Goal: Transaction & Acquisition: Purchase product/service

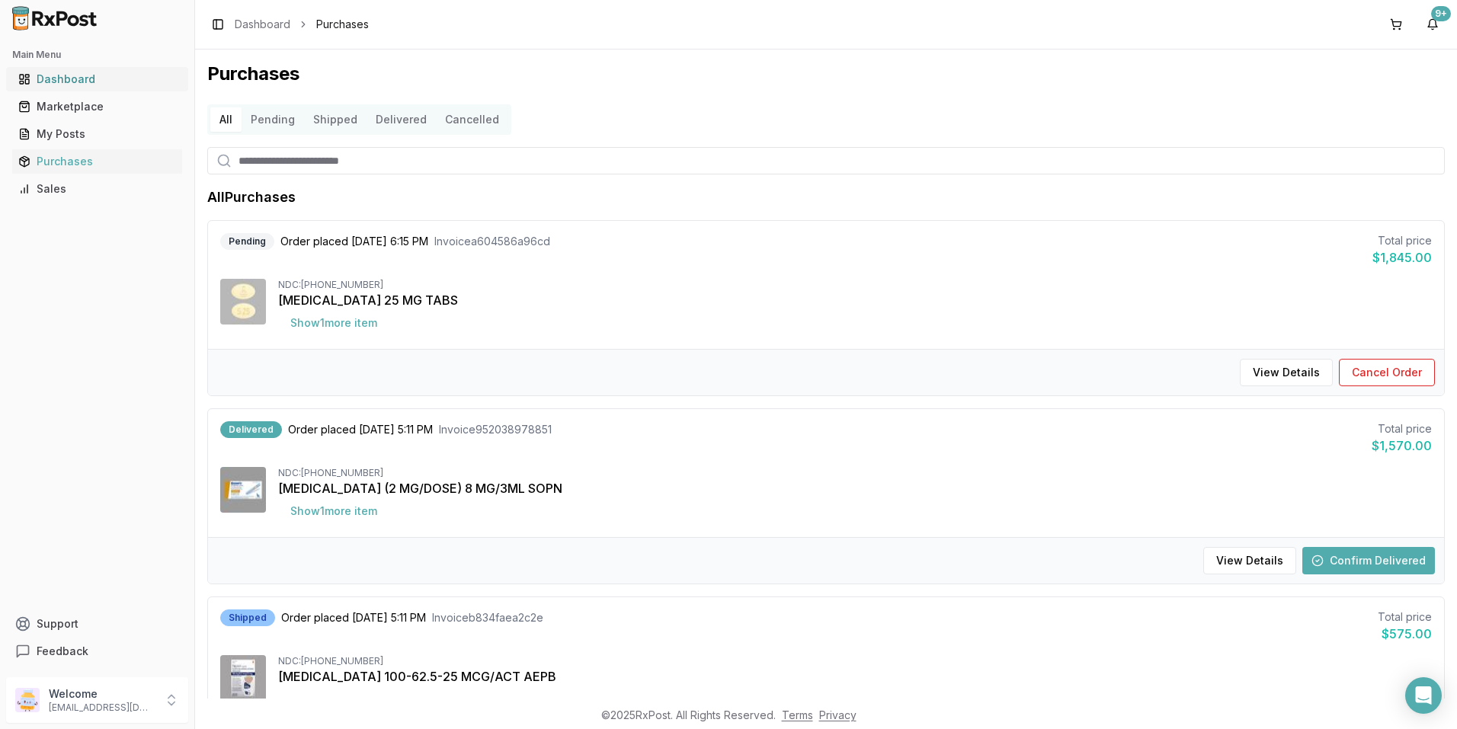
click at [91, 82] on div "Dashboard" at bounding box center [97, 79] width 158 height 15
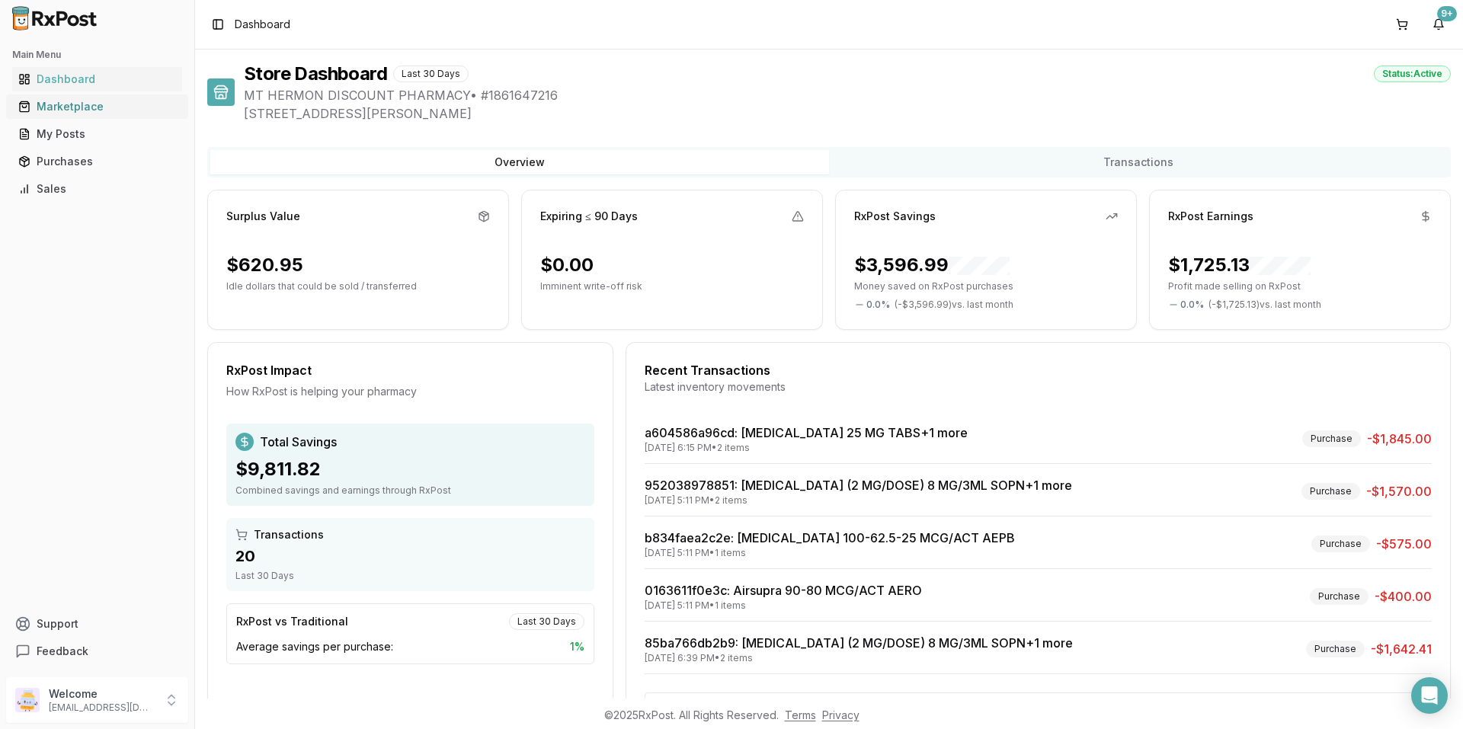
click at [95, 106] on div "Marketplace" at bounding box center [97, 106] width 158 height 15
click at [75, 105] on div "Marketplace" at bounding box center [97, 106] width 158 height 15
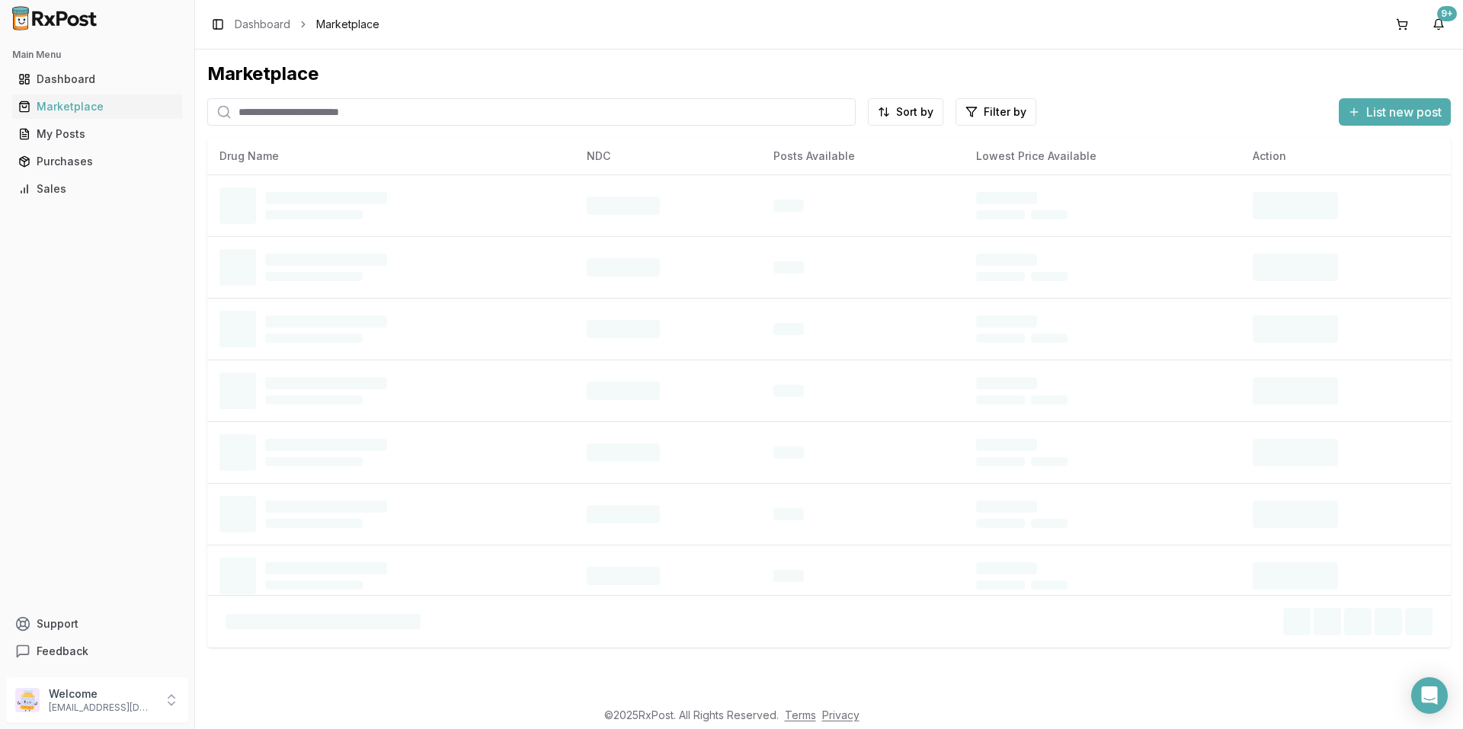
click at [329, 110] on input "search" at bounding box center [531, 111] width 649 height 27
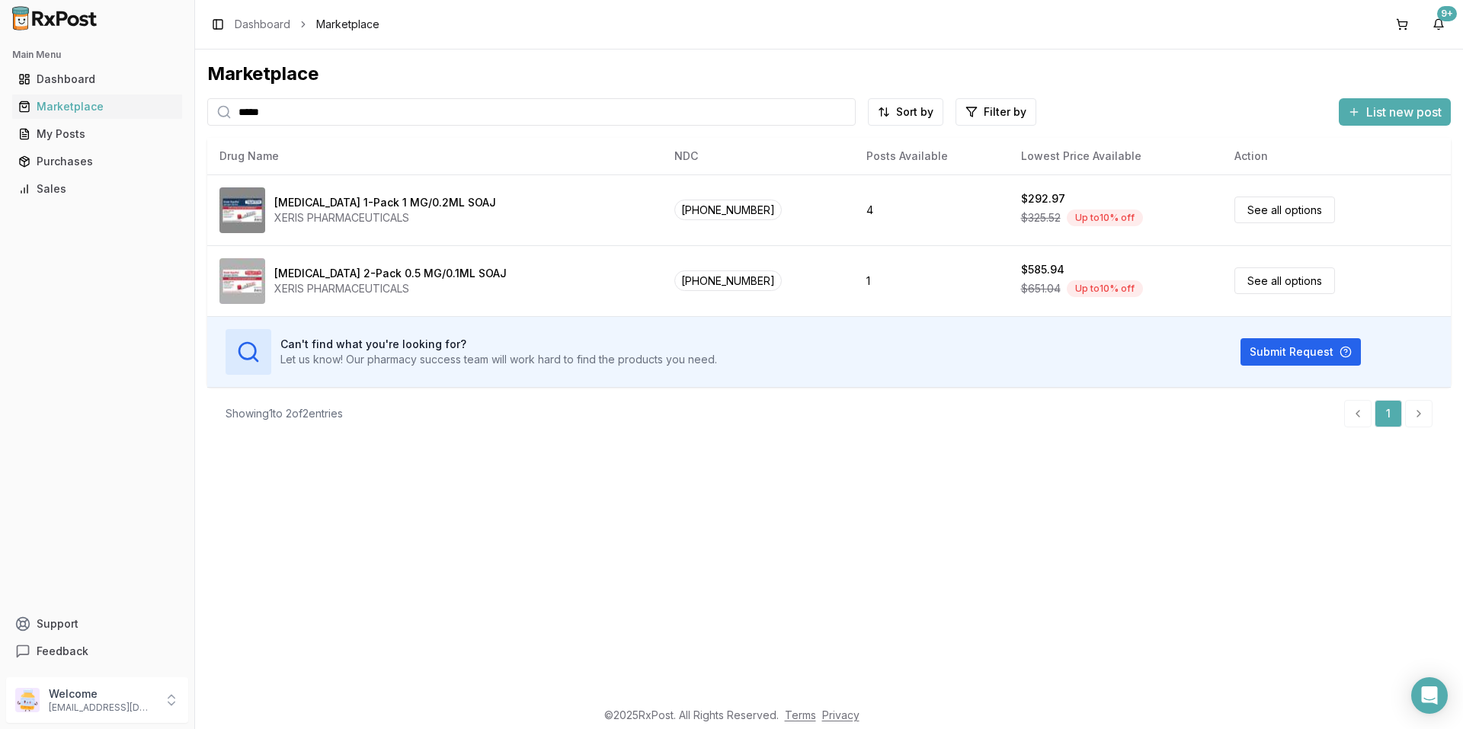
type input "*****"
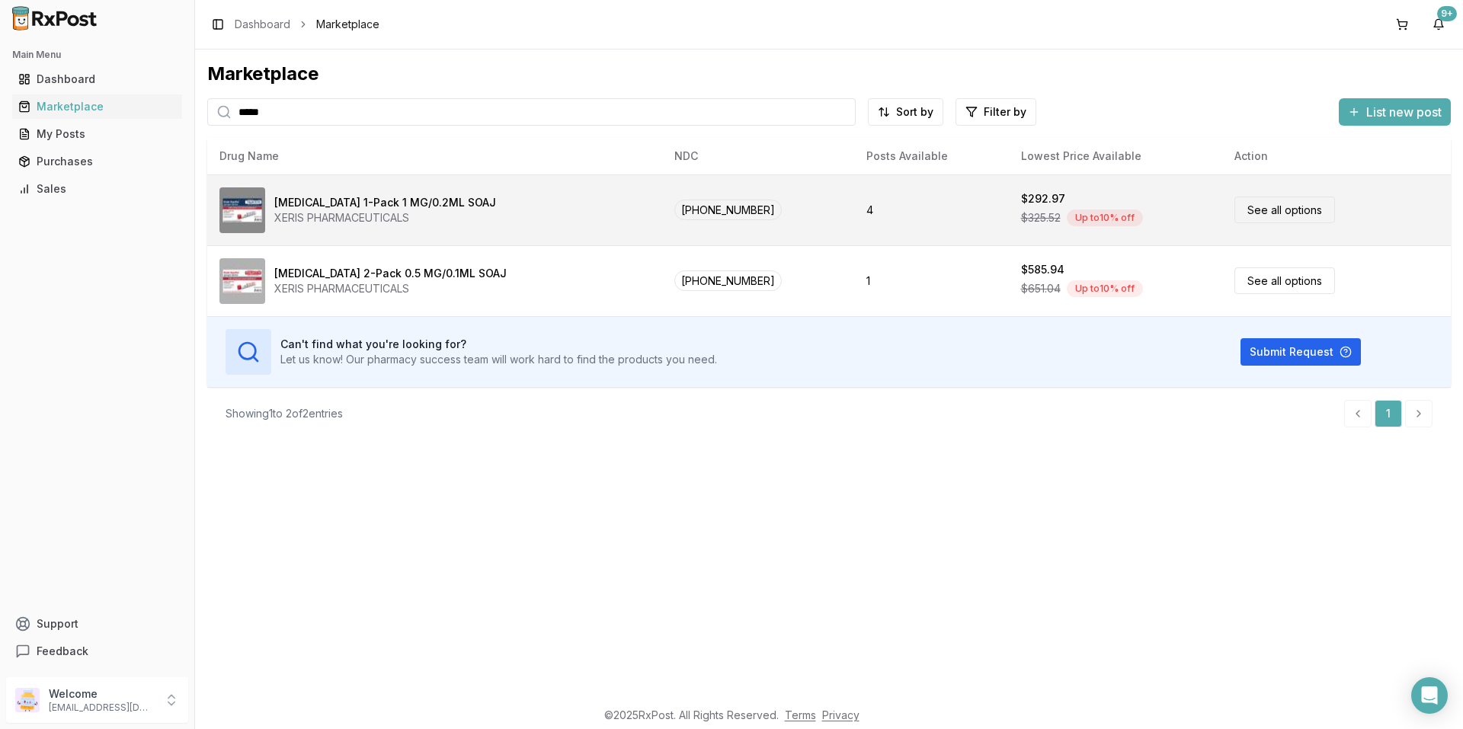
click at [1255, 210] on link "See all options" at bounding box center [1285, 210] width 101 height 27
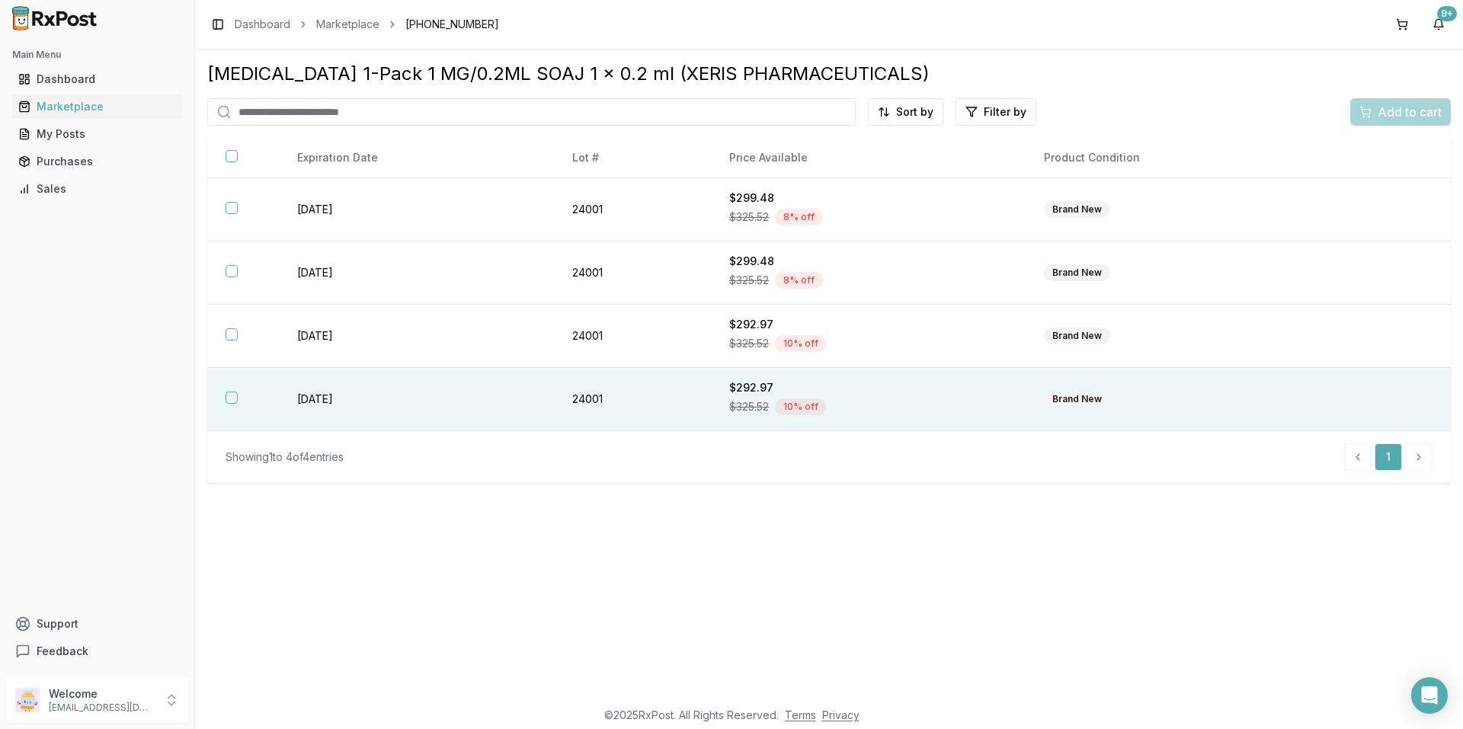
click at [236, 402] on button "button" at bounding box center [232, 398] width 12 height 12
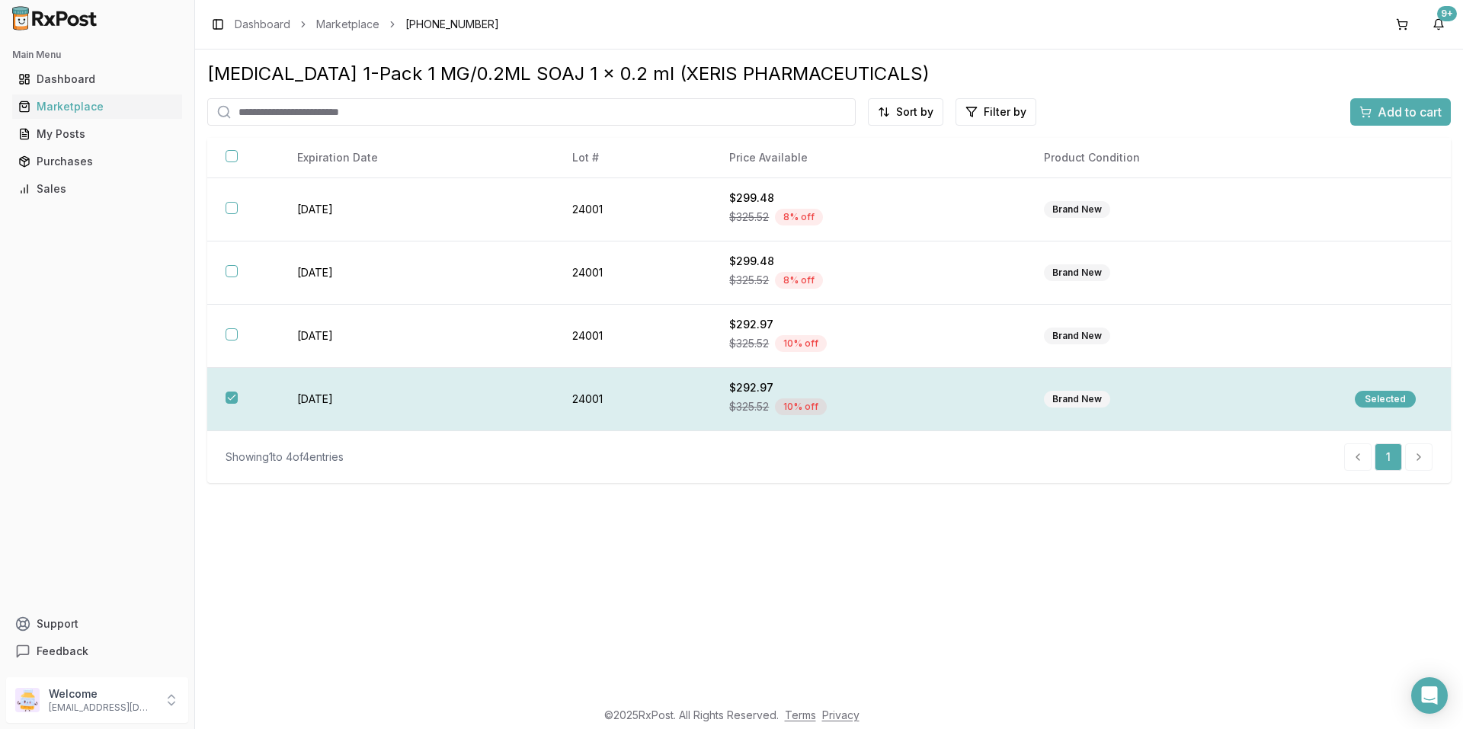
click at [1402, 388] on td "Selected" at bounding box center [1394, 399] width 114 height 63
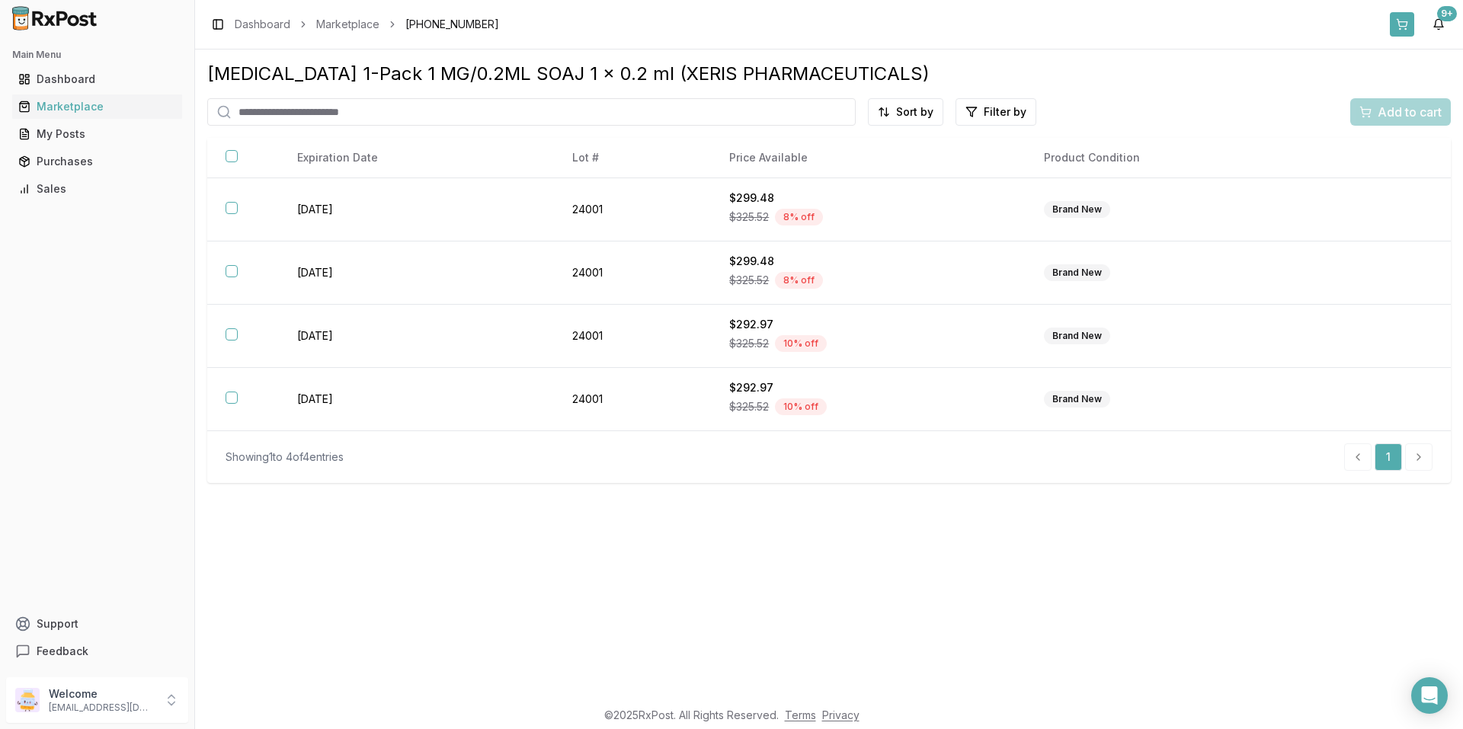
click at [1402, 26] on button at bounding box center [1402, 24] width 24 height 24
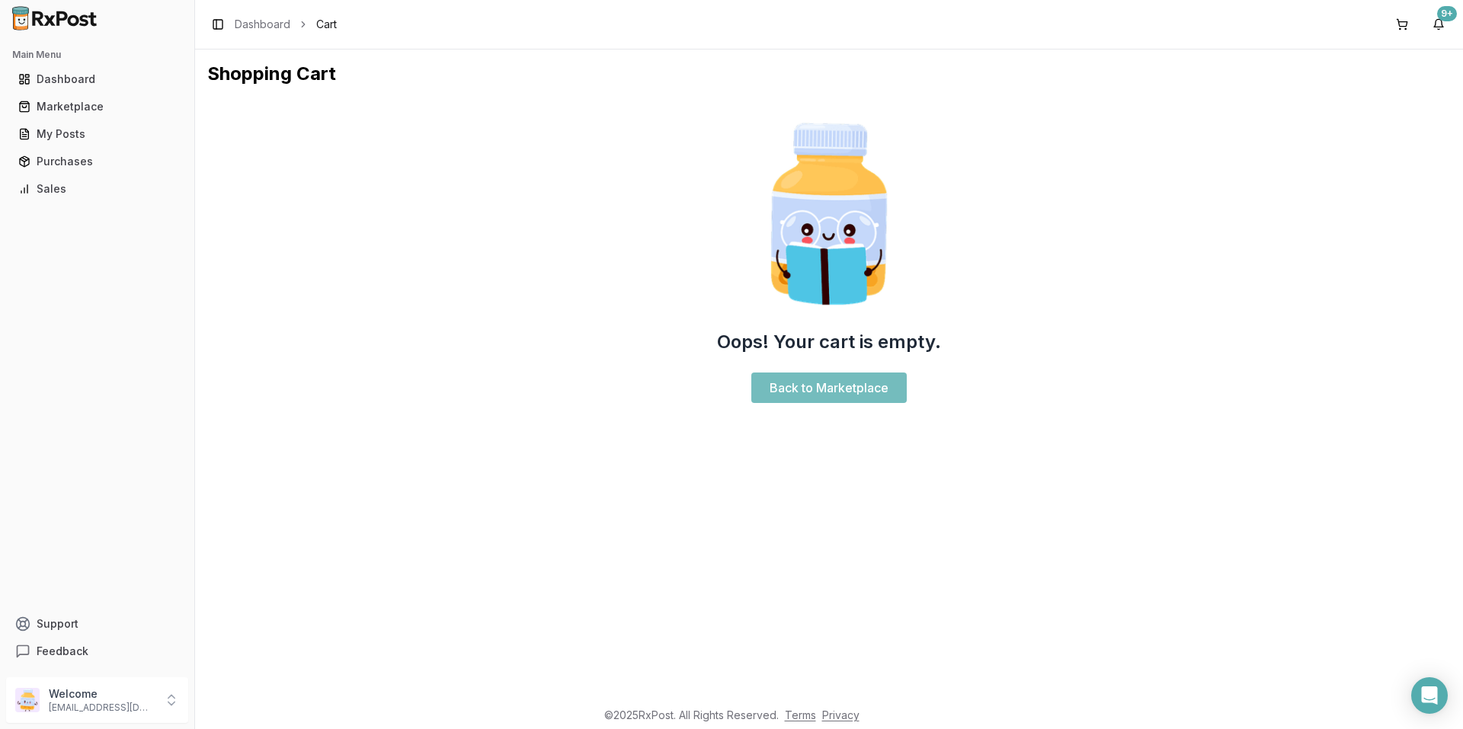
click at [815, 388] on link "Back to Marketplace" at bounding box center [829, 388] width 155 height 30
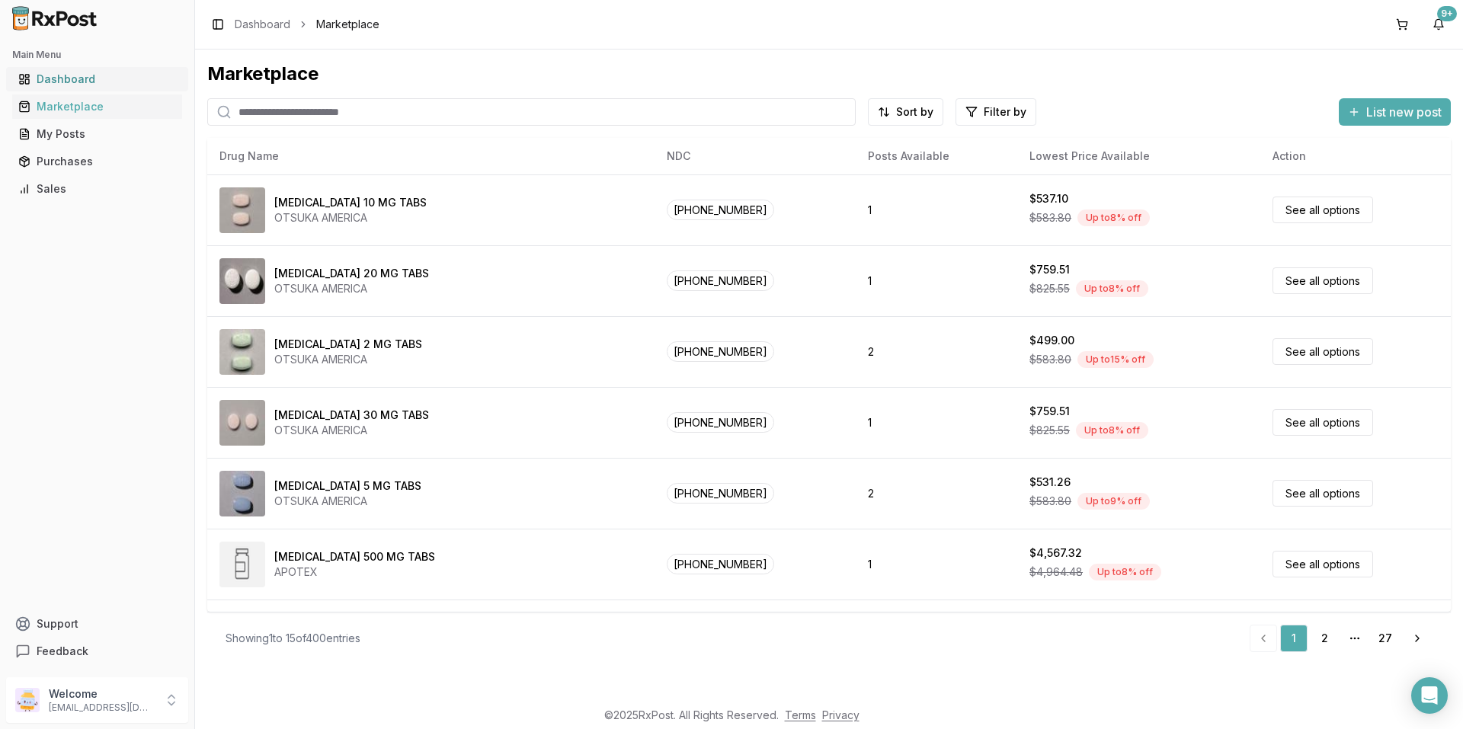
click at [75, 79] on div "Dashboard" at bounding box center [97, 79] width 158 height 15
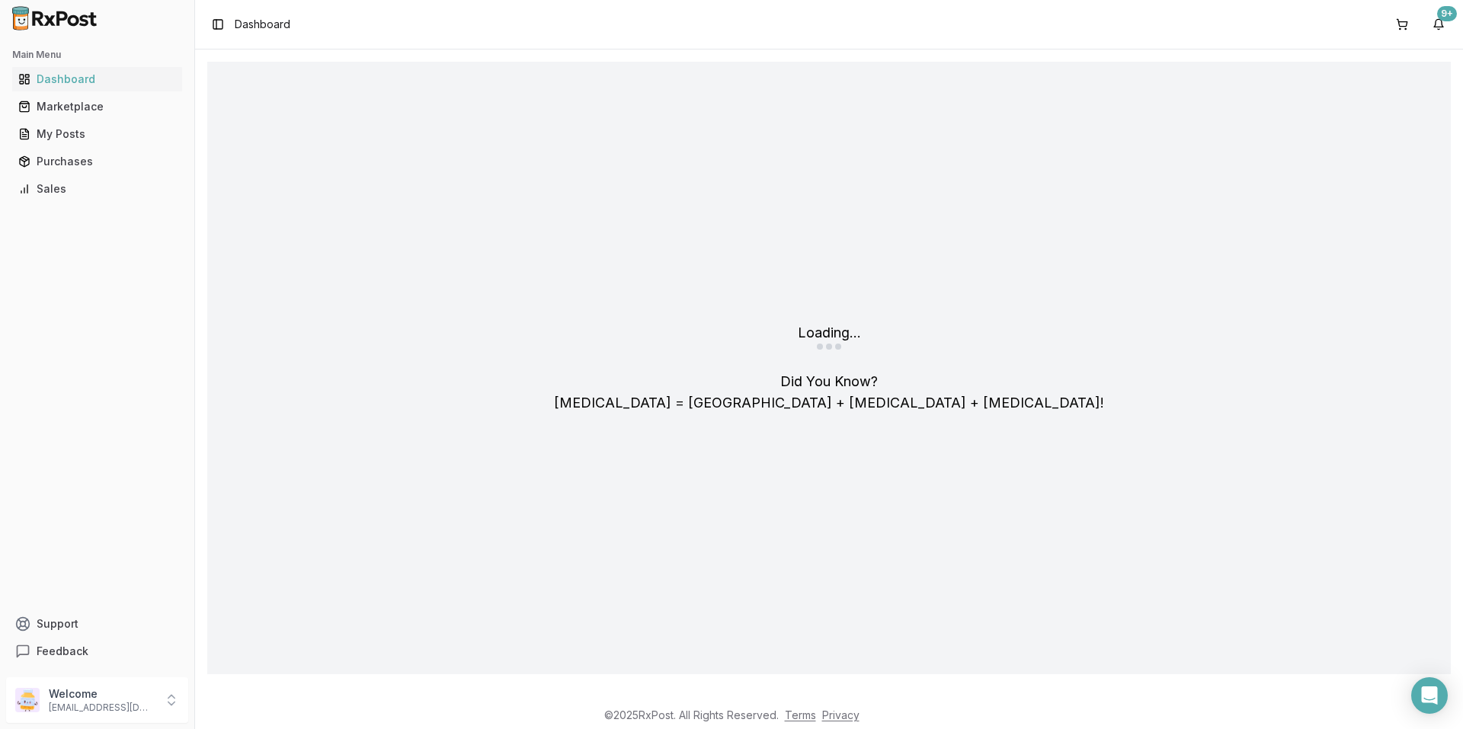
drag, startPoint x: 75, startPoint y: 79, endPoint x: 207, endPoint y: 130, distance: 140.7
click at [205, 127] on div "Main Menu Dashboard Marketplace My Posts Purchases Sales Support Feedback Welco…" at bounding box center [731, 364] width 1463 height 729
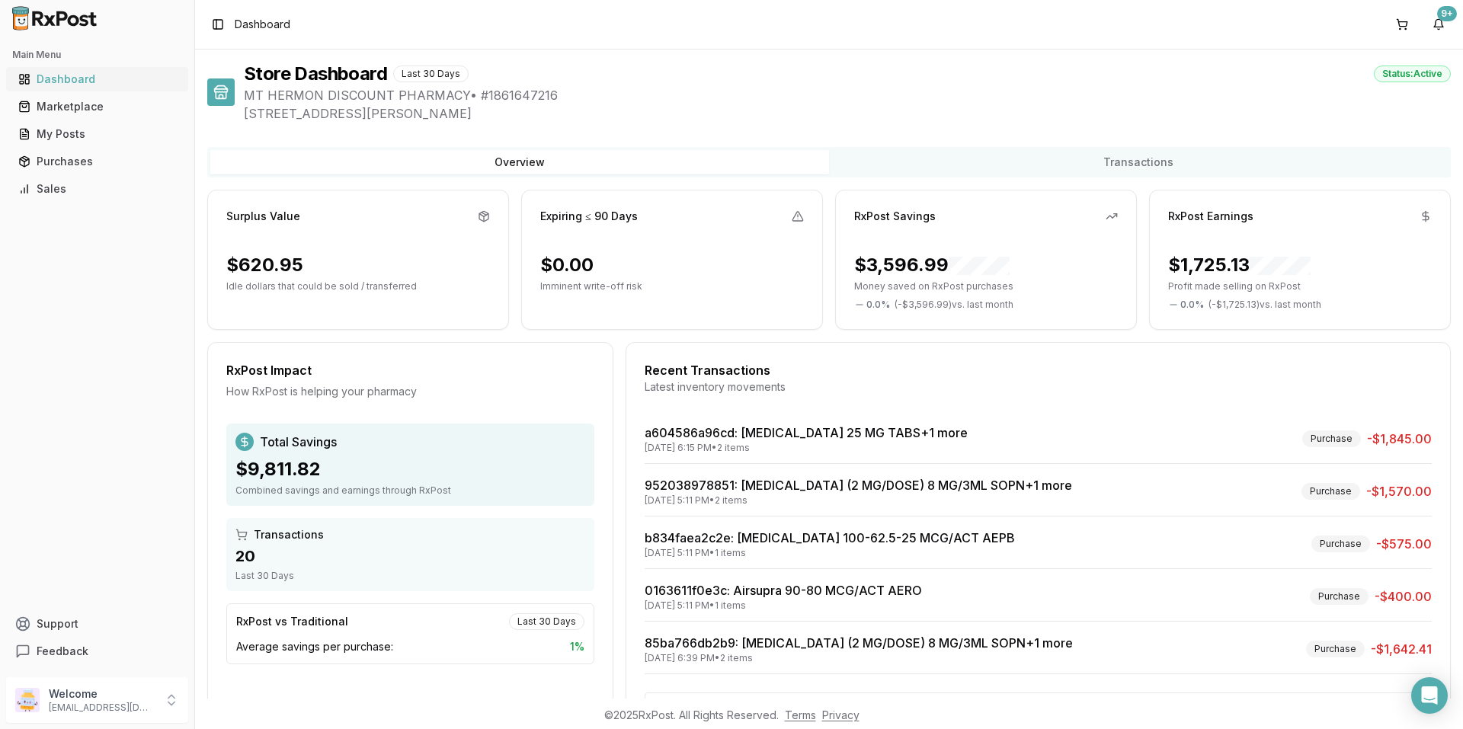
click at [73, 85] on div "Dashboard" at bounding box center [97, 79] width 158 height 15
click at [92, 110] on div "Marketplace" at bounding box center [97, 106] width 158 height 15
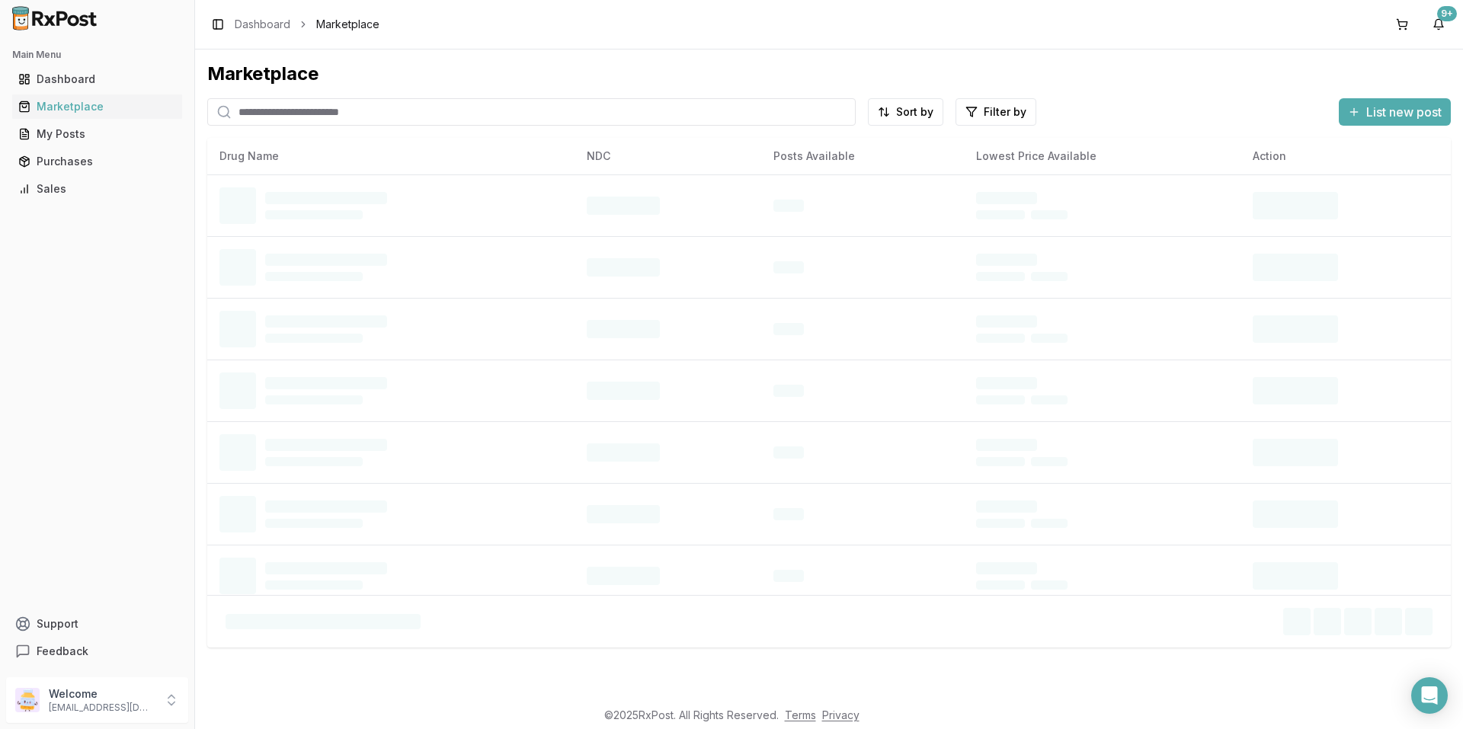
click at [302, 108] on input "search" at bounding box center [531, 111] width 649 height 27
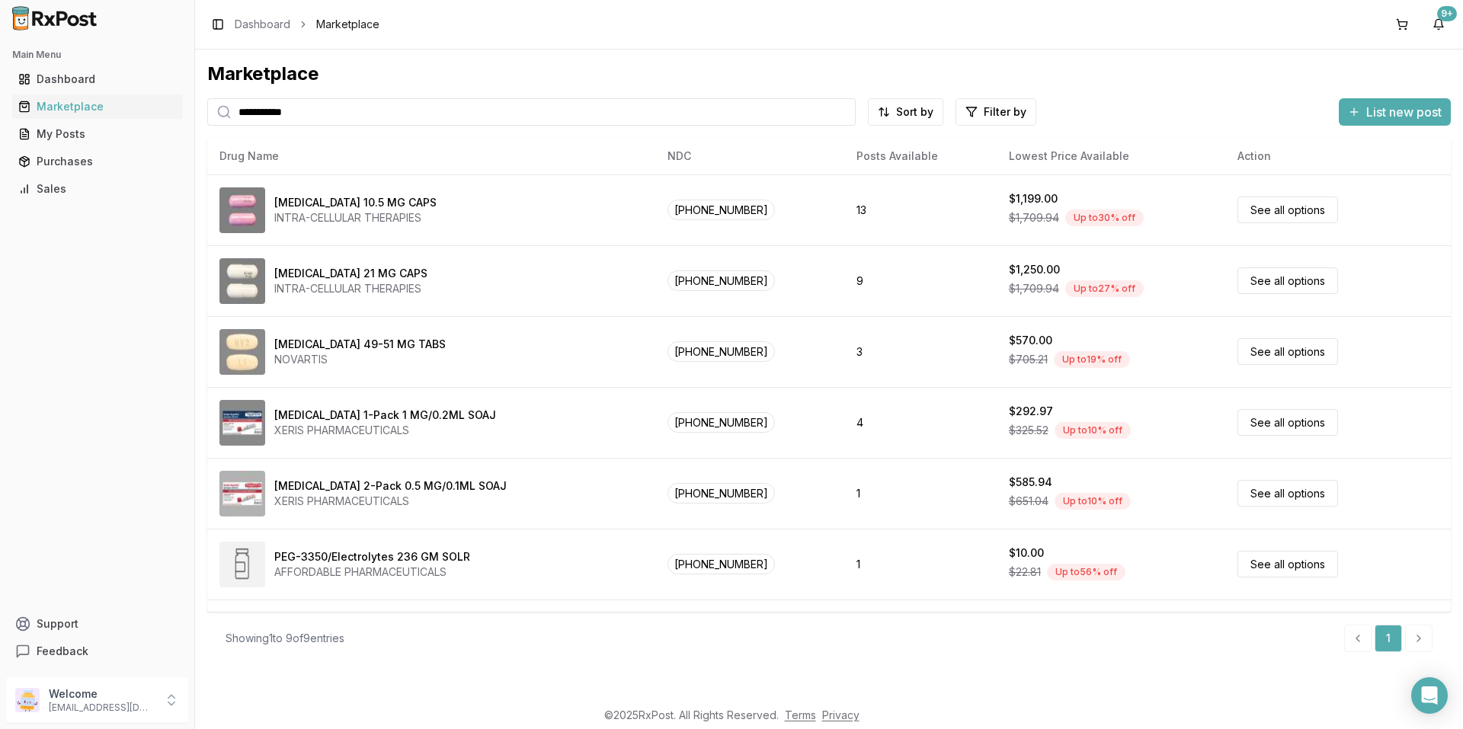
type input "**********"
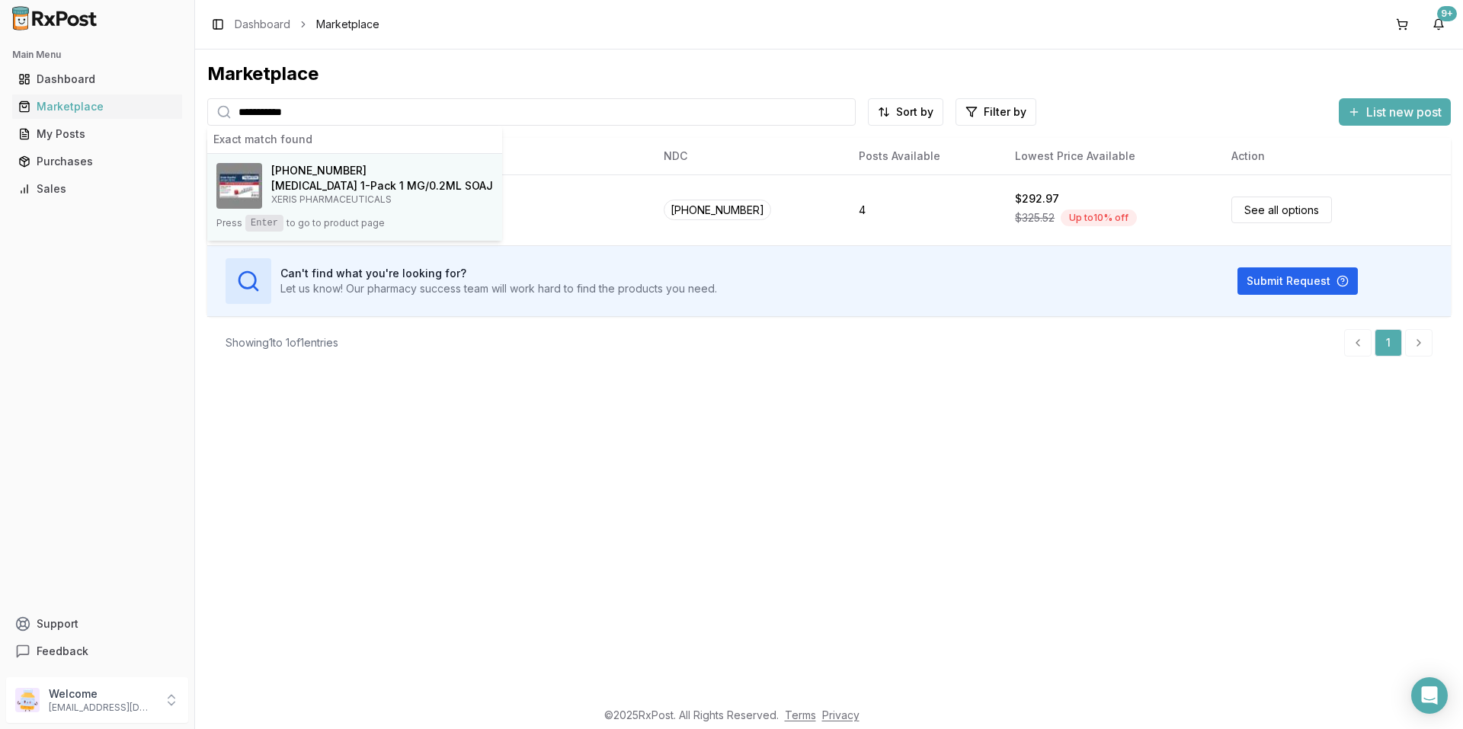
click at [305, 176] on span "[PHONE_NUMBER]" at bounding box center [318, 170] width 95 height 15
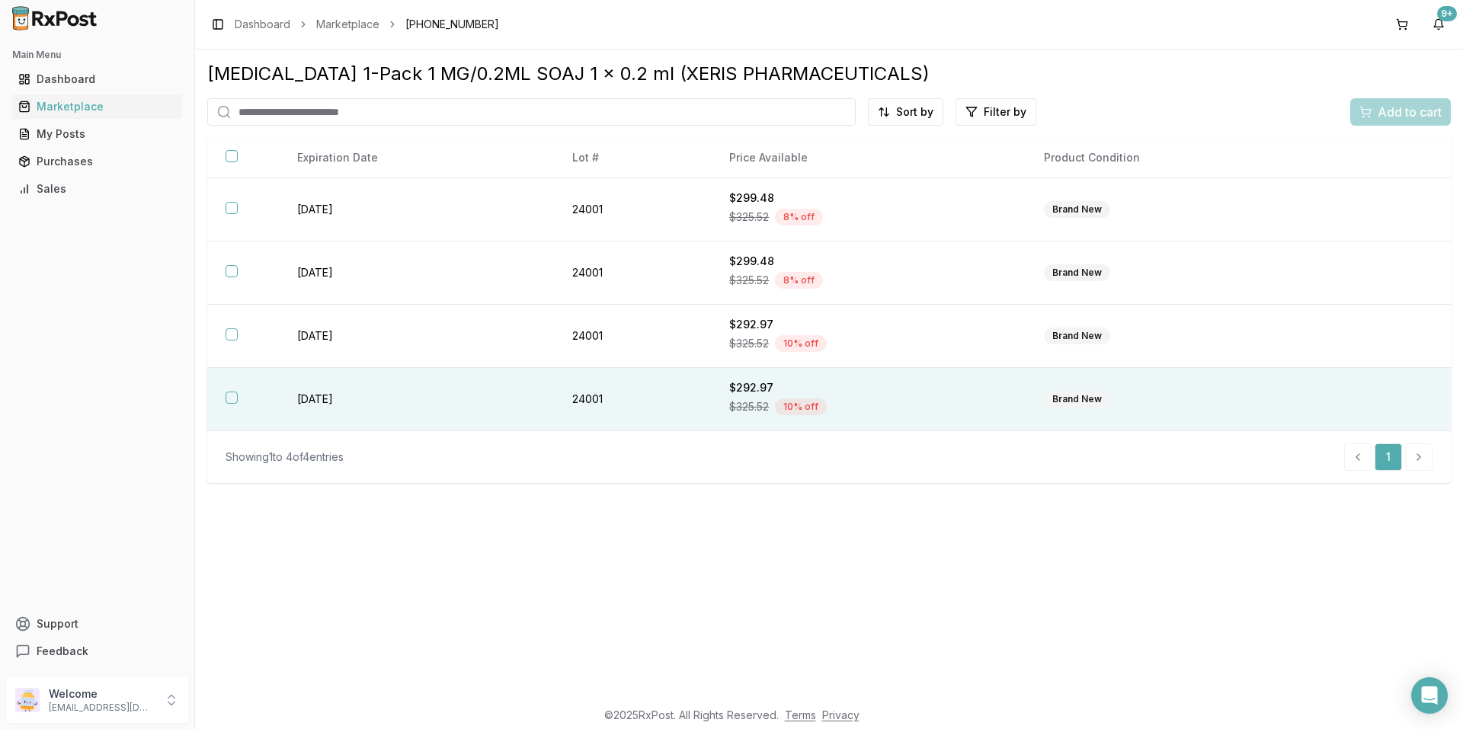
click at [229, 396] on button "button" at bounding box center [232, 398] width 12 height 12
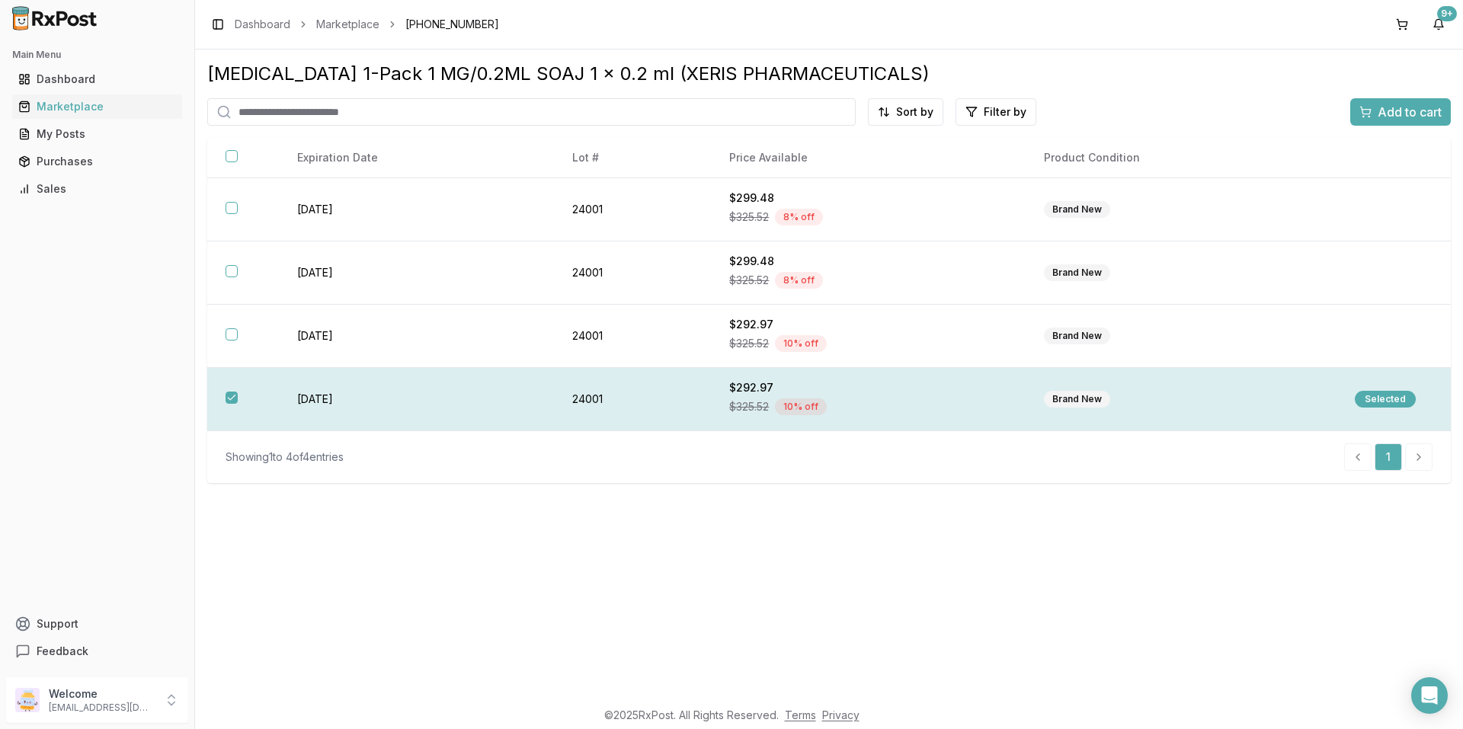
click at [1401, 396] on div "Selected" at bounding box center [1385, 399] width 61 height 17
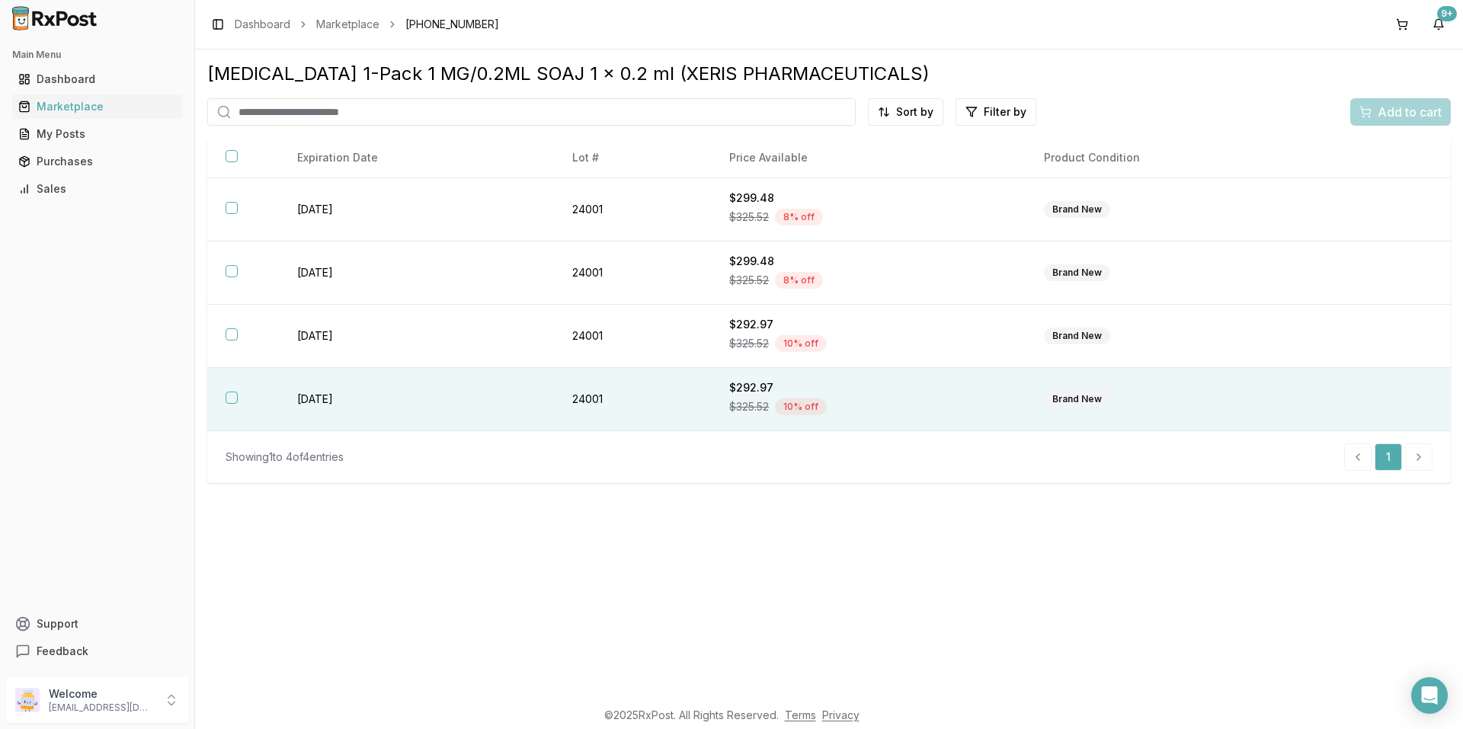
click at [1404, 107] on div "Add to cart" at bounding box center [1401, 111] width 101 height 27
click at [226, 399] on th at bounding box center [243, 399] width 72 height 63
click at [1382, 107] on span "Add to cart" at bounding box center [1410, 112] width 64 height 18
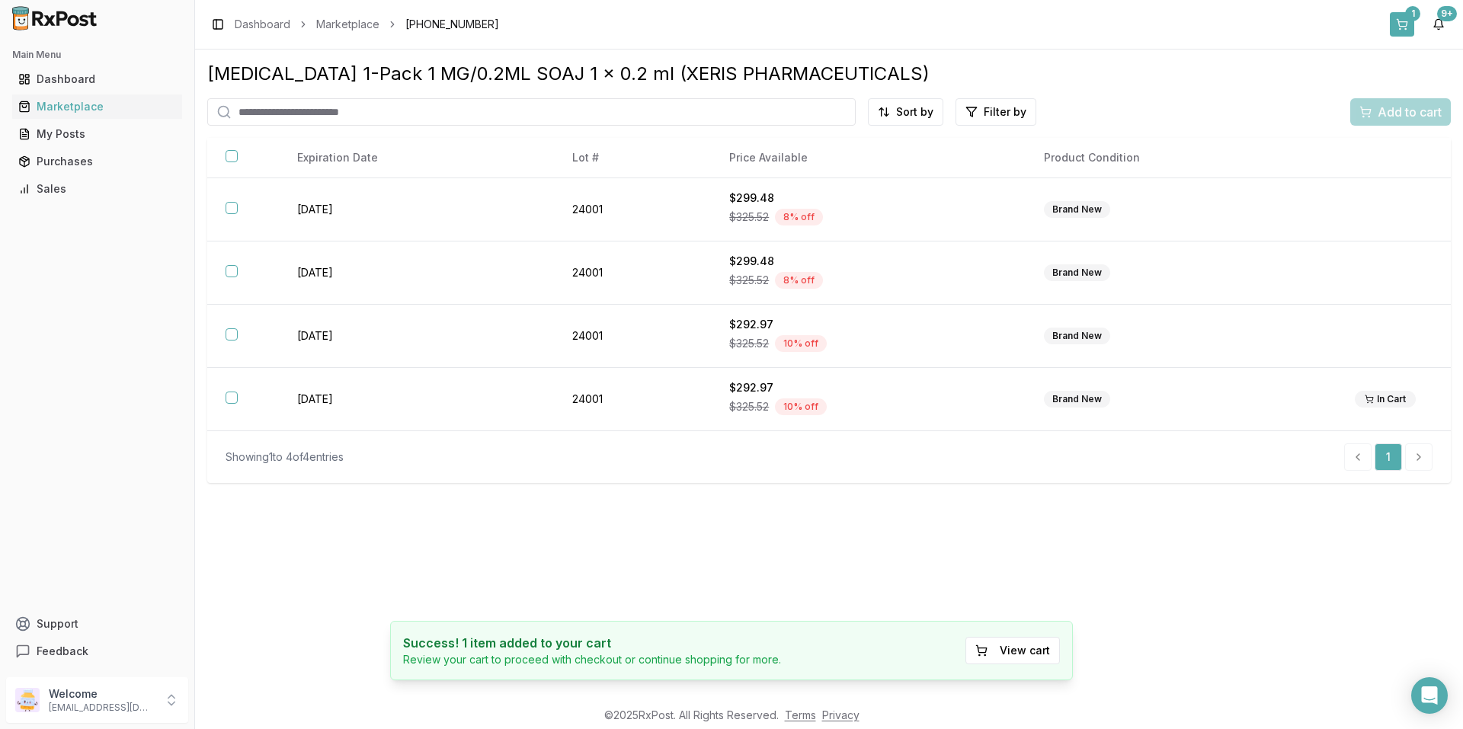
click at [1399, 28] on button "1" at bounding box center [1402, 24] width 24 height 24
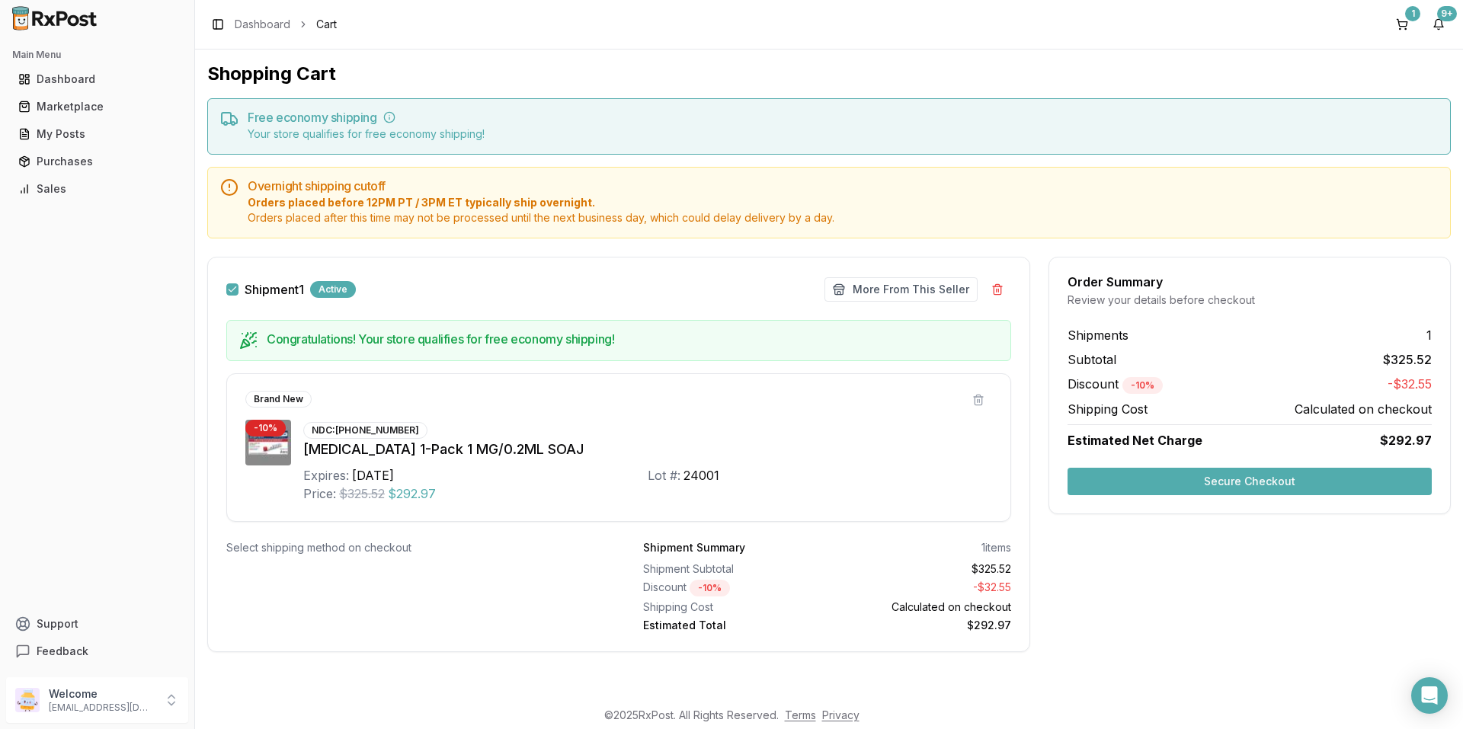
click at [1252, 474] on button "Secure Checkout" at bounding box center [1250, 481] width 364 height 27
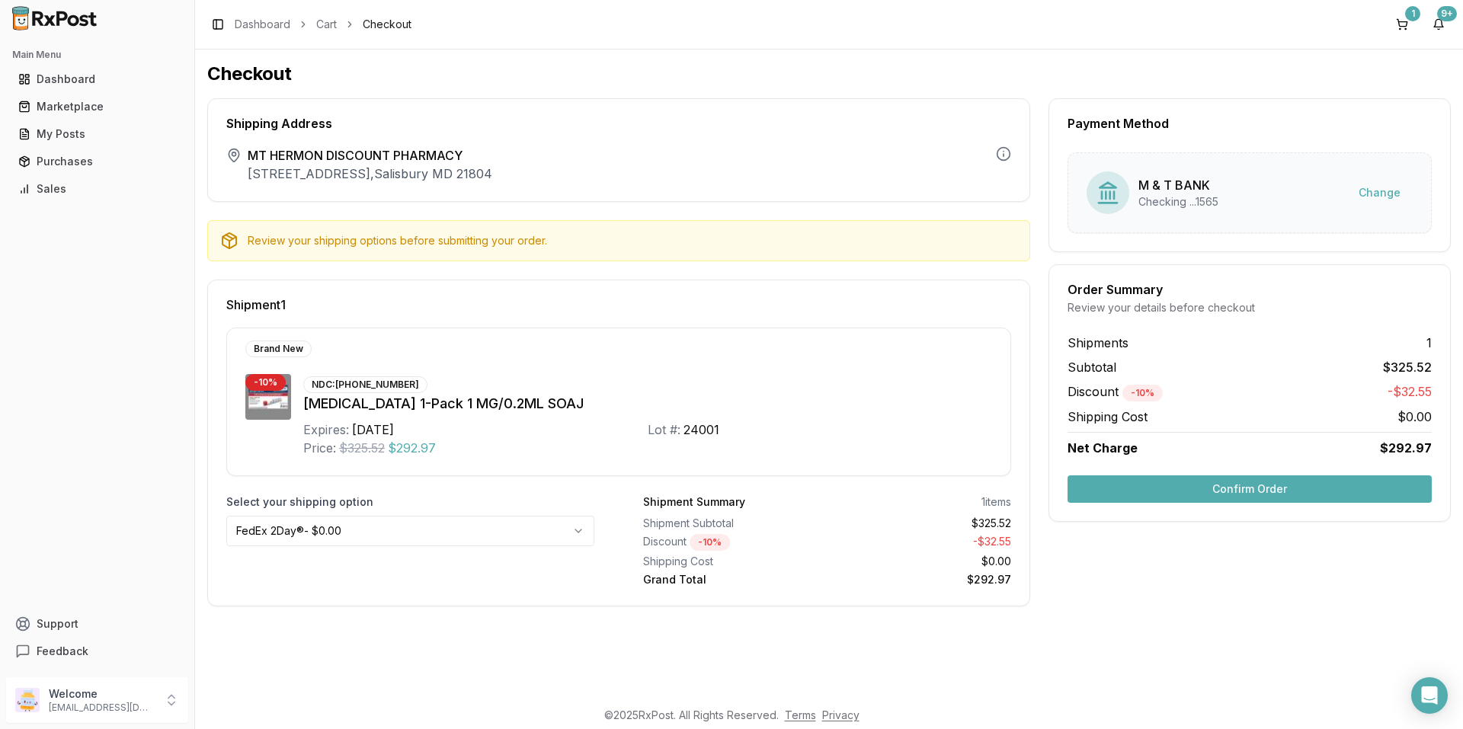
drag, startPoint x: 1258, startPoint y: 494, endPoint x: 1268, endPoint y: 493, distance: 9.2
click at [1266, 494] on button "Confirm Order" at bounding box center [1250, 489] width 364 height 27
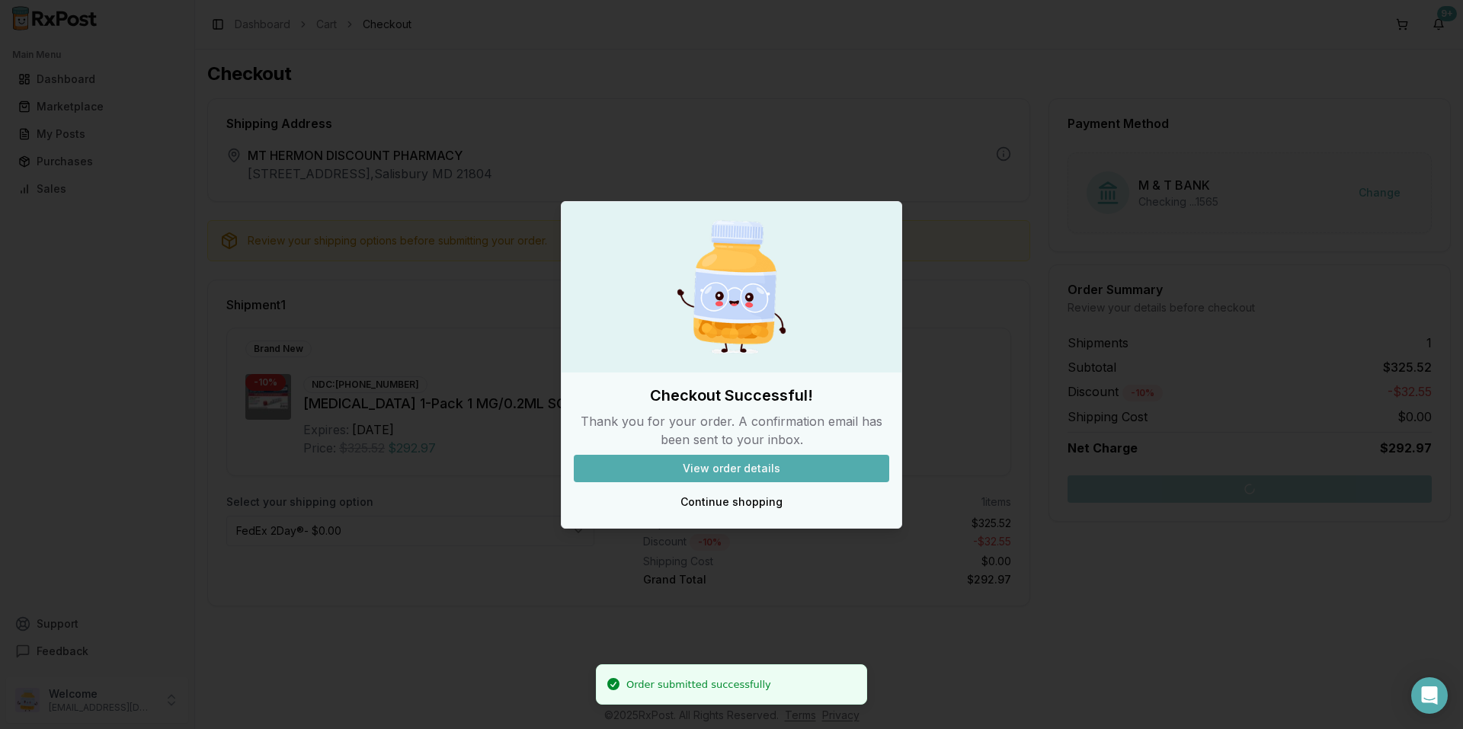
click at [752, 459] on button "View order details" at bounding box center [732, 468] width 316 height 27
